Goal: Transaction & Acquisition: Subscribe to service/newsletter

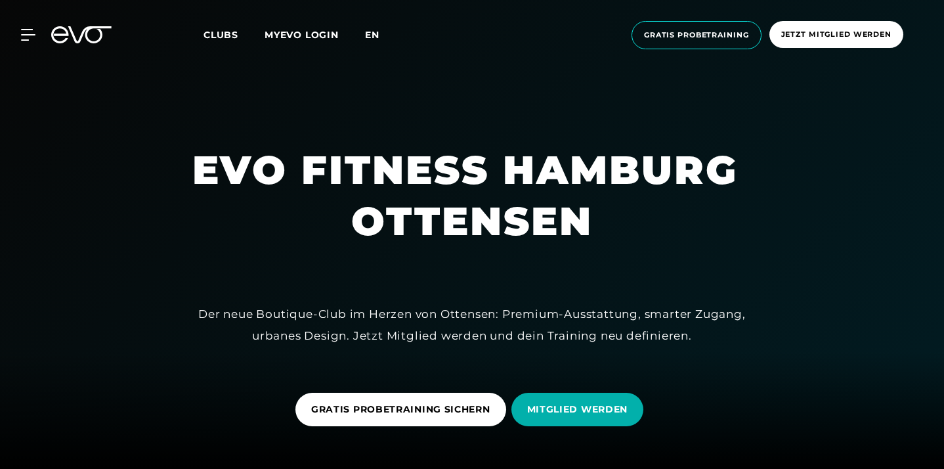
click at [368, 30] on span "en" at bounding box center [372, 35] width 14 height 12
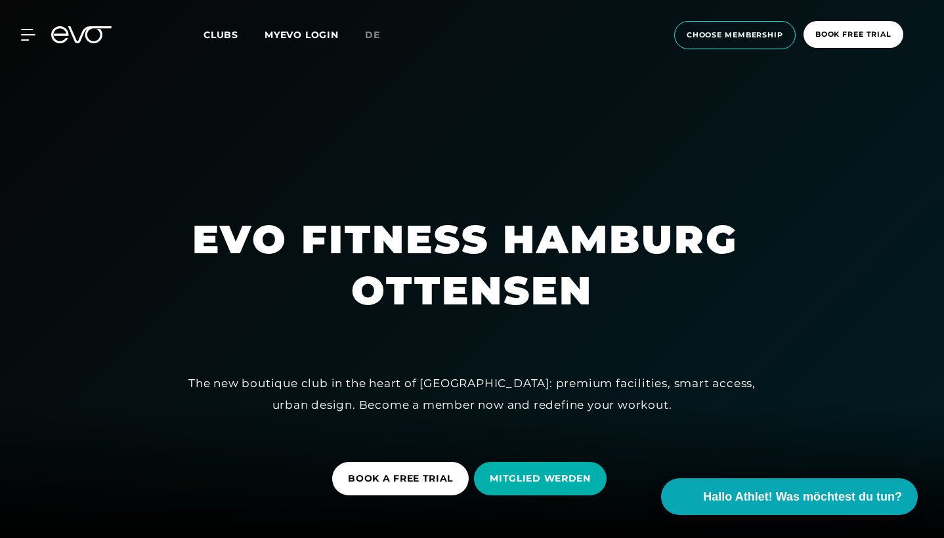
click at [222, 37] on span "Clubs" at bounding box center [220, 35] width 35 height 12
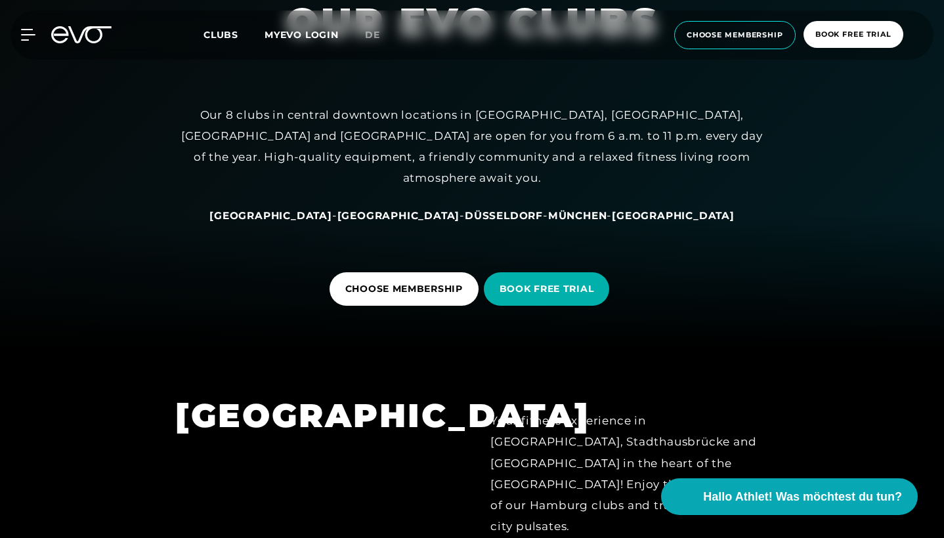
scroll to position [162, 0]
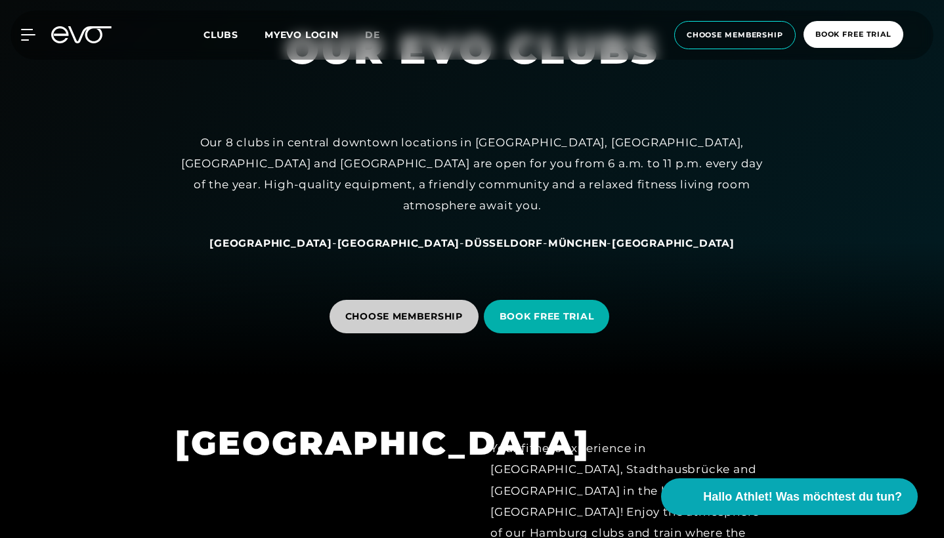
click at [402, 317] on span "CHOOSE MEMBERSHIP" at bounding box center [403, 317] width 117 height 14
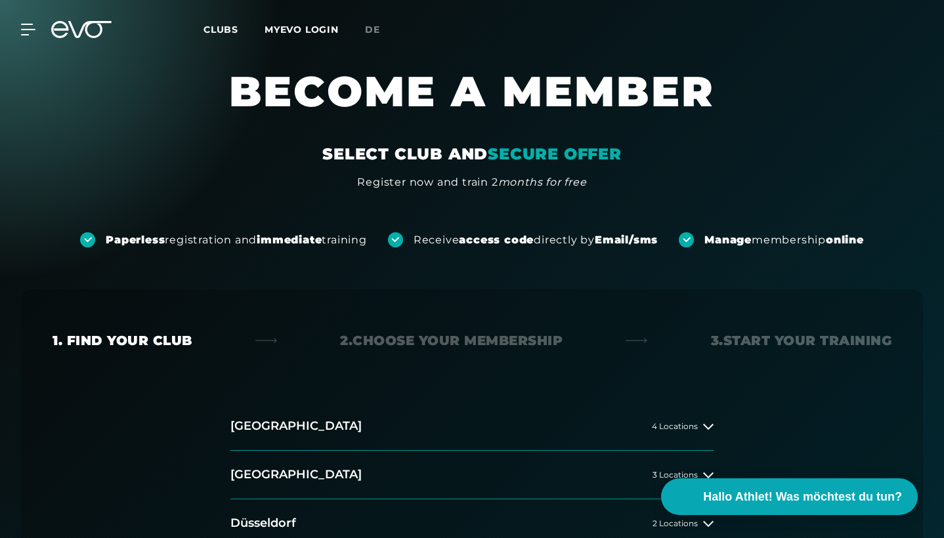
scroll to position [159, 0]
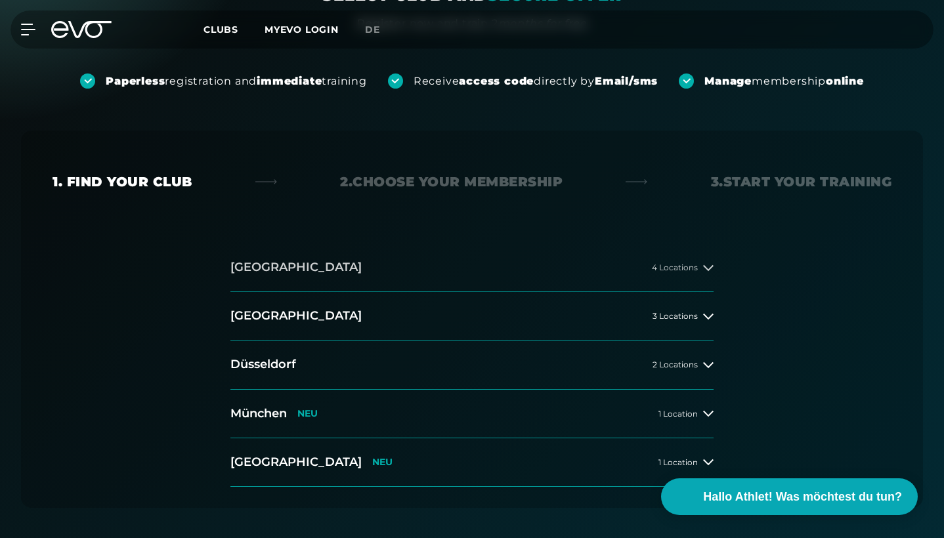
click at [659, 280] on button "[GEOGRAPHIC_DATA] 4 Locations" at bounding box center [471, 267] width 483 height 49
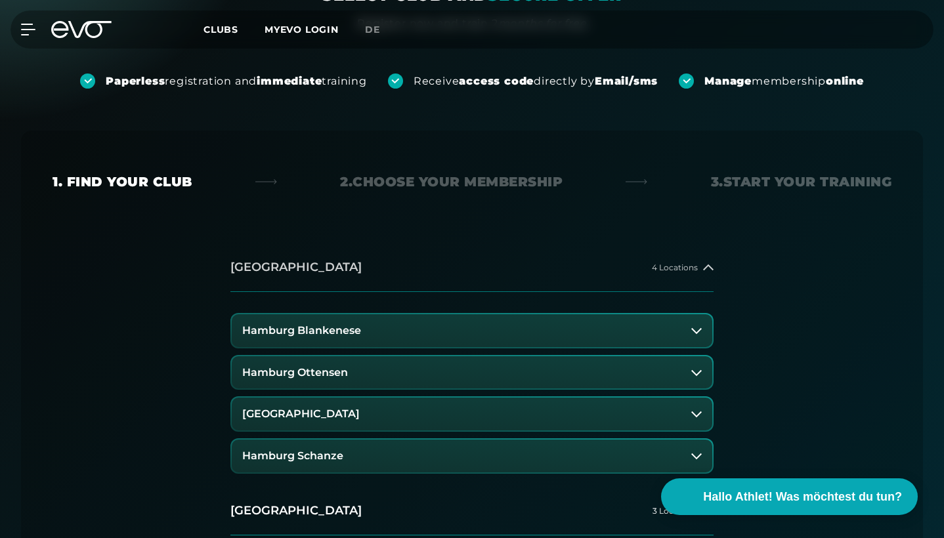
scroll to position [258, 0]
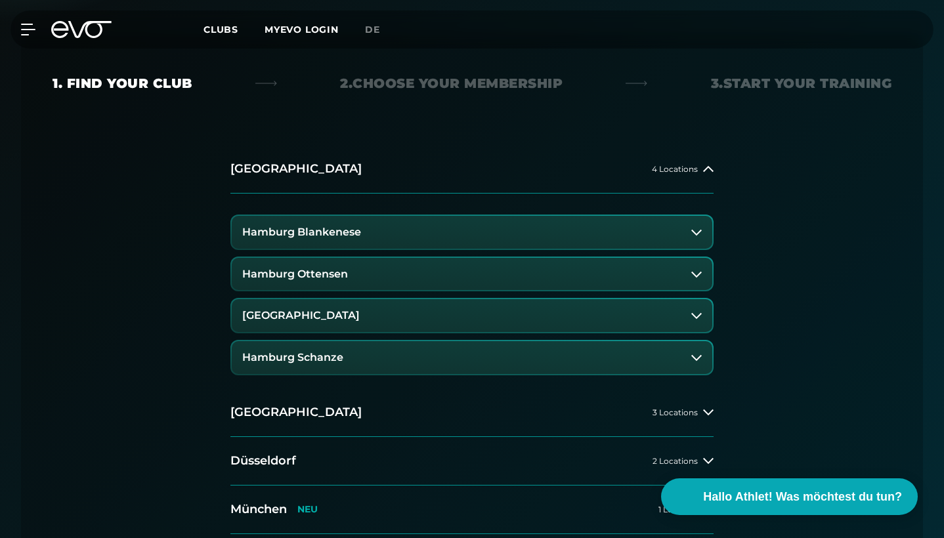
click at [421, 266] on button "Hamburg Ottensen" at bounding box center [472, 274] width 480 height 33
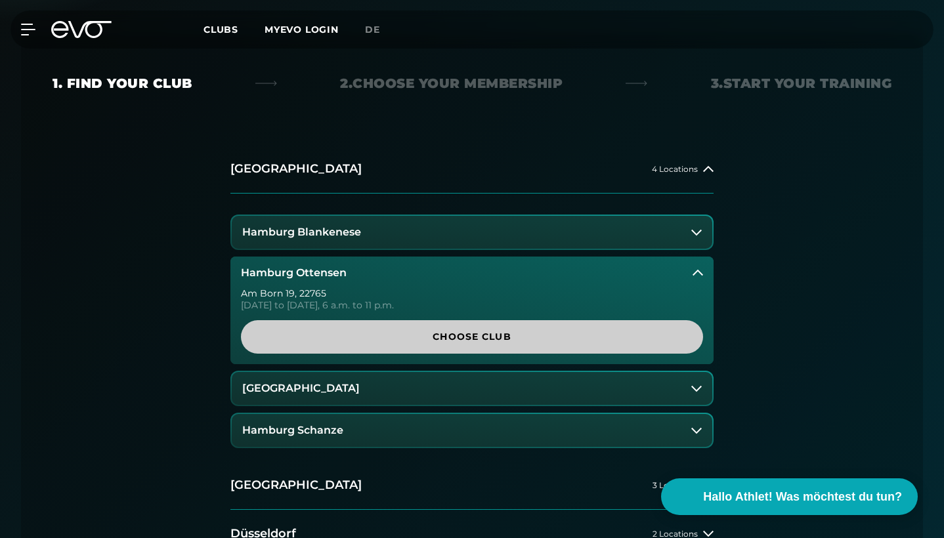
click at [528, 331] on span "Choose Club" at bounding box center [472, 337] width 431 height 14
